Goal: Information Seeking & Learning: Learn about a topic

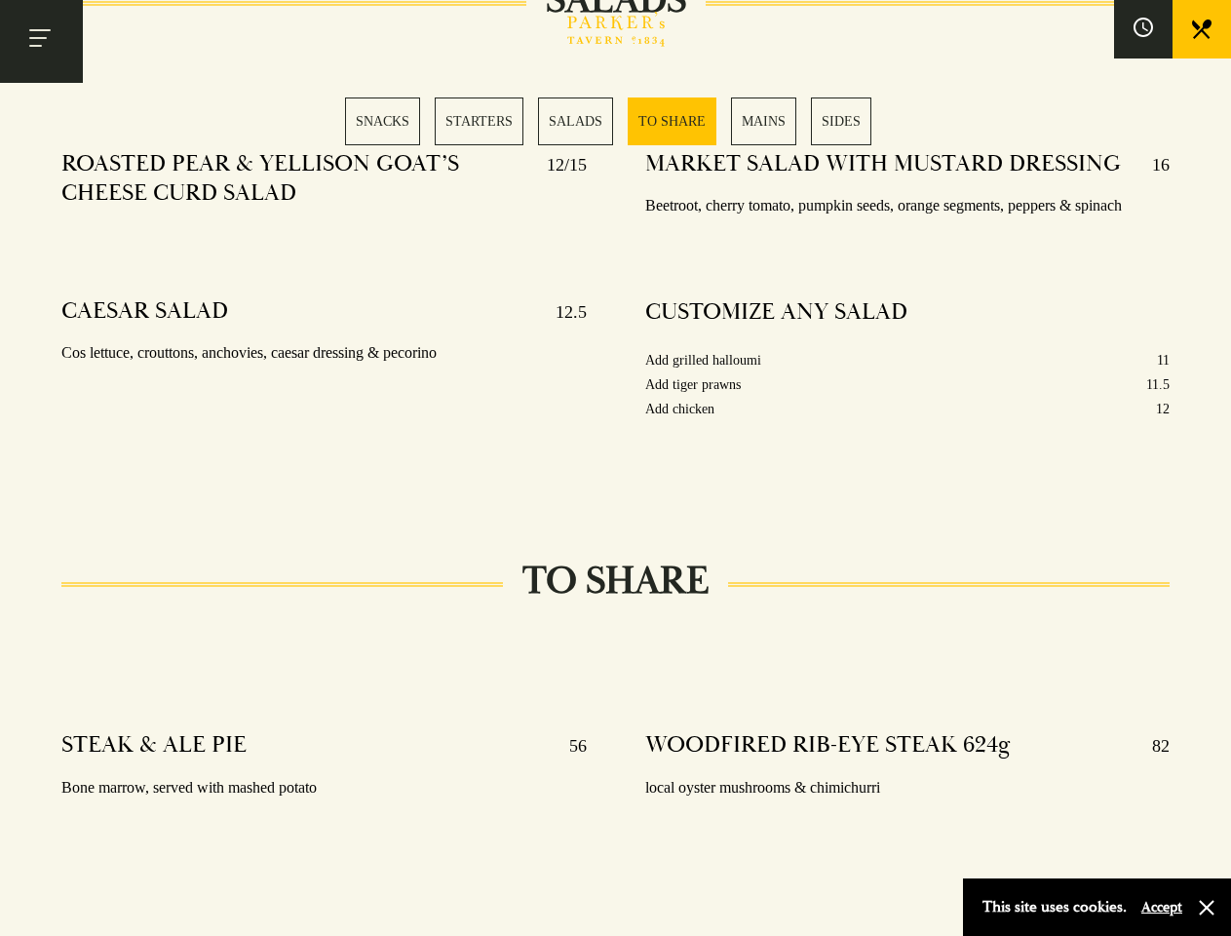
click at [616, 468] on div "MARKET SALAD WITH MUSTARD DRESSING 16 Beetroot, cherry tomato, pumpkin seeds, o…" at bounding box center [907, 311] width 583 height 350
click at [41, 41] on button "Toggle navigation" at bounding box center [41, 41] width 83 height 83
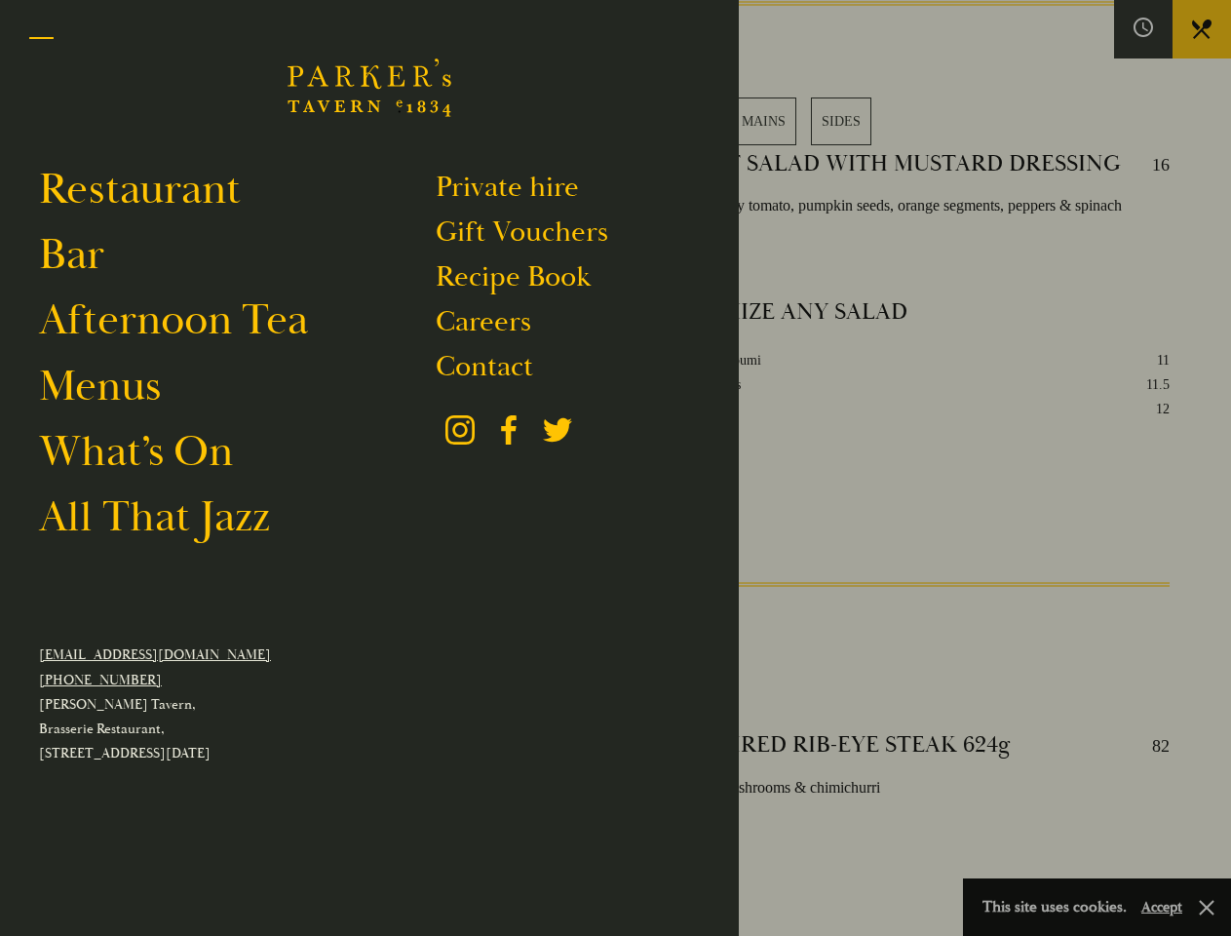
click at [1144, 29] on div at bounding box center [615, 468] width 1231 height 936
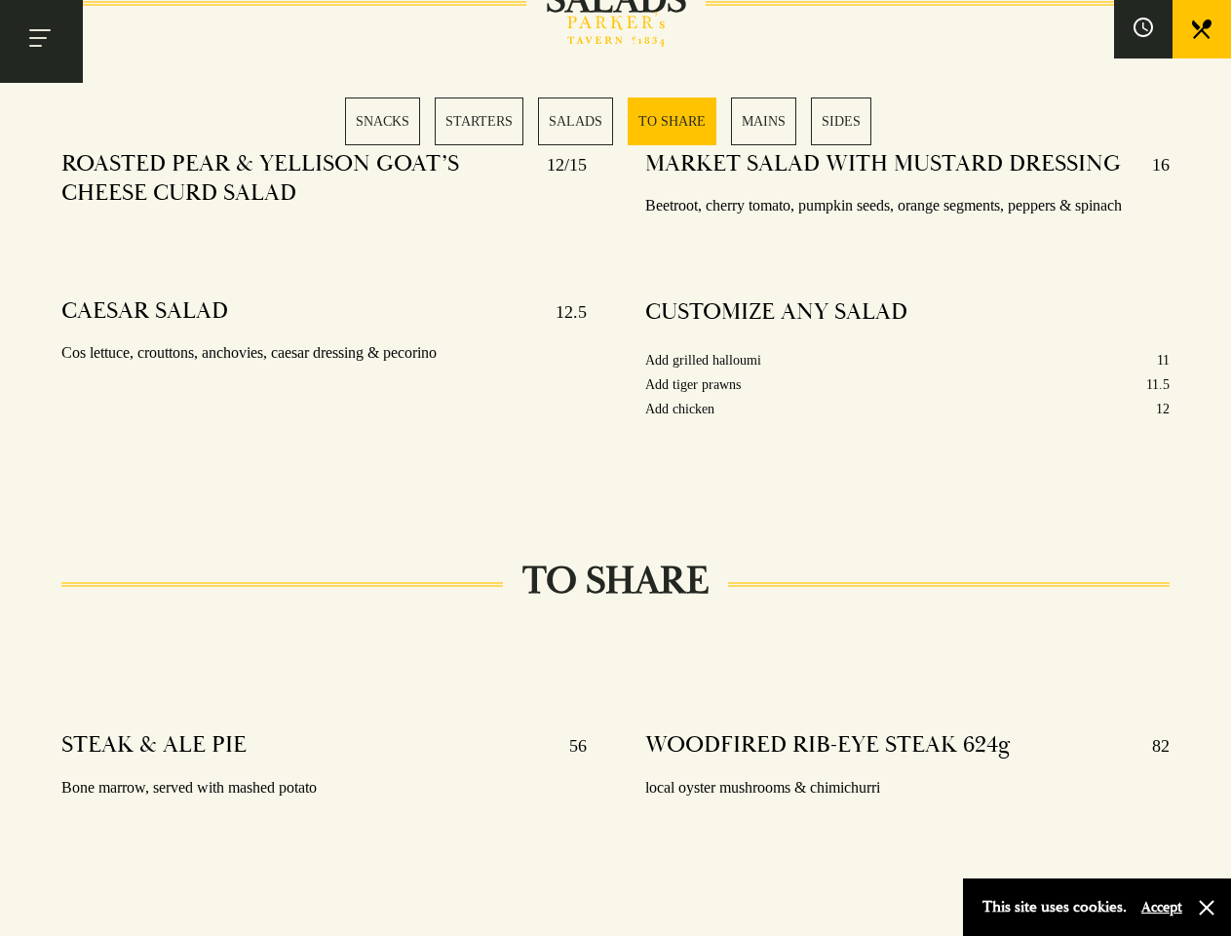
click at [616, 121] on div "SNACKS STARTERS SALADS TO SHARE MAINS SIDES" at bounding box center [615, 122] width 541 height 48
click at [1161, 907] on button "Accept" at bounding box center [1162, 907] width 41 height 19
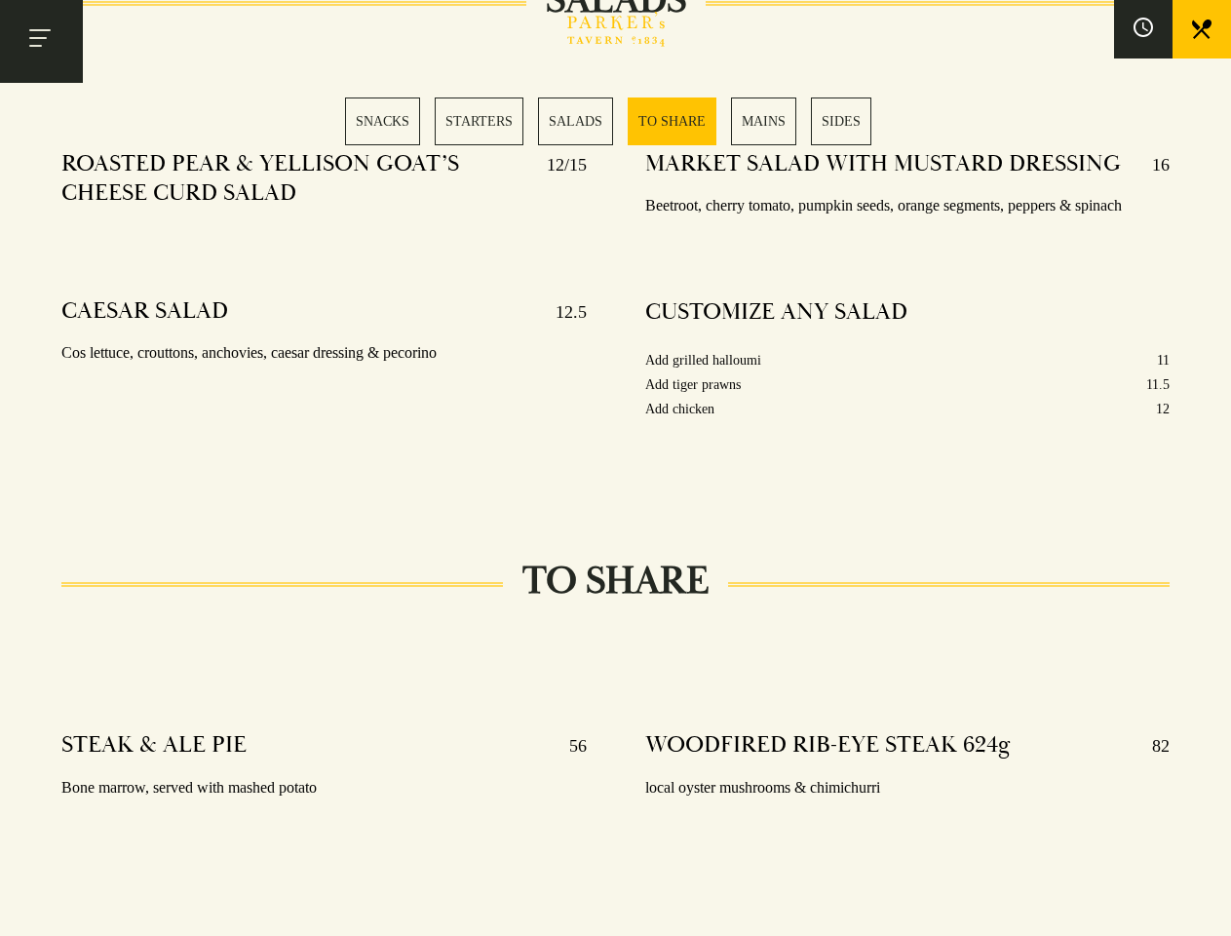
click at [1207, 908] on section "SNACKS SELECTION OF OLIVES 5 Manzanilla, kalamata & bella di cerignola 48 HOUR …" at bounding box center [615, 659] width 1231 height 4716
